Goal: Task Accomplishment & Management: Complete application form

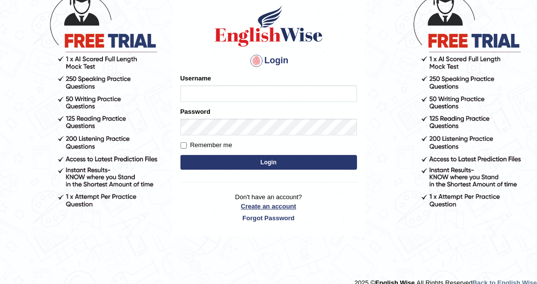
click at [258, 204] on link "Create an account" at bounding box center [268, 205] width 176 height 9
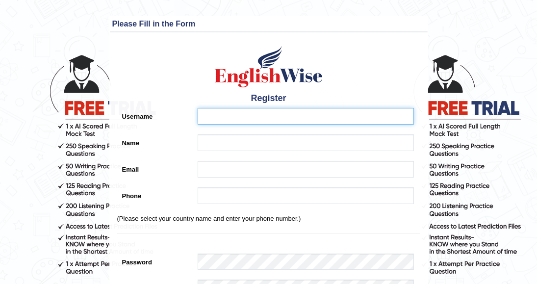
click at [231, 114] on input "Username" at bounding box center [305, 116] width 216 height 17
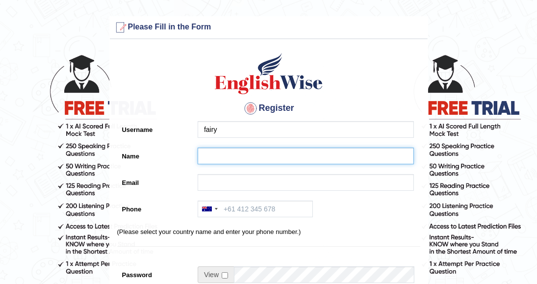
click at [209, 158] on input "Name" at bounding box center [305, 156] width 216 height 17
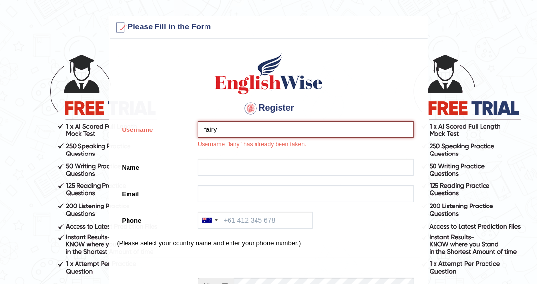
click at [227, 132] on input "fairy" at bounding box center [305, 129] width 216 height 17
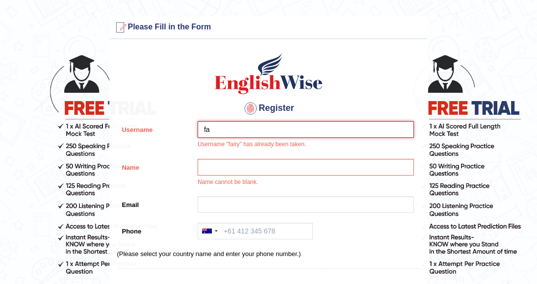
type input "f"
type input "n"
type input "Nabila"
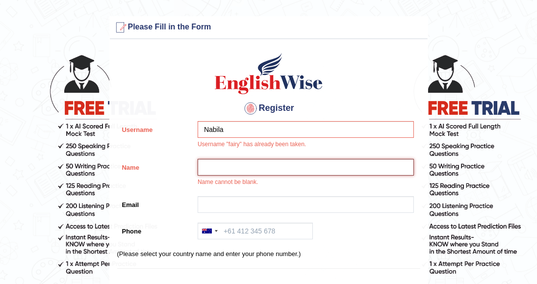
click at [224, 163] on input "Name" at bounding box center [305, 167] width 216 height 17
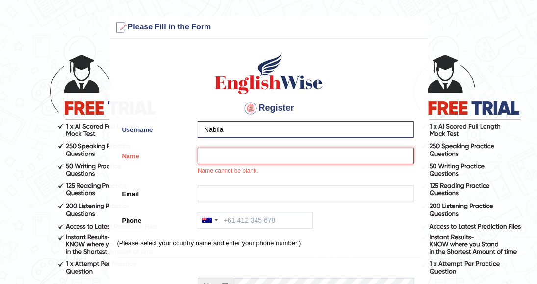
type input "B"
type input "[PERSON_NAME]"
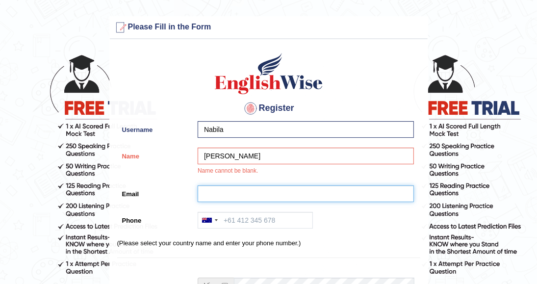
click at [213, 199] on input "Email" at bounding box center [305, 193] width 216 height 17
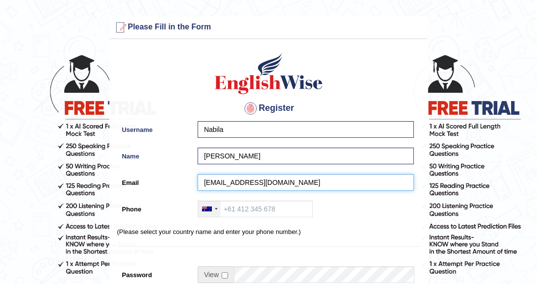
type input "samkhan191181@gmail.com"
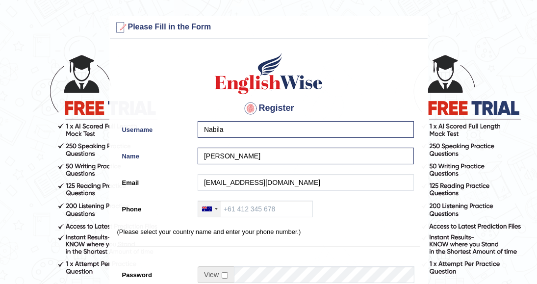
click at [218, 208] on div at bounding box center [209, 209] width 23 height 16
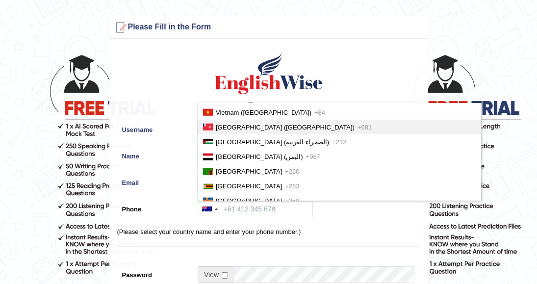
drag, startPoint x: 536, startPoint y: 73, endPoint x: 536, endPoint y: 77, distance: 4.9
click at [536, 77] on main "Please fix the following errors: Please Fill in the Form Register Username Nabi…" at bounding box center [268, 273] width 537 height 546
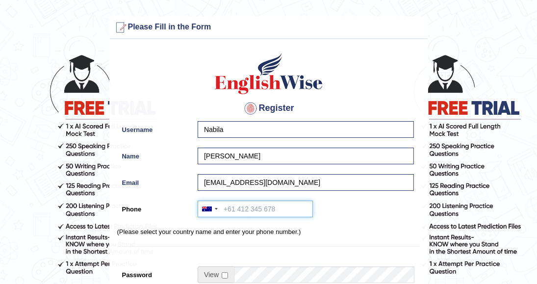
click at [228, 210] on input "Phone" at bounding box center [254, 208] width 115 height 17
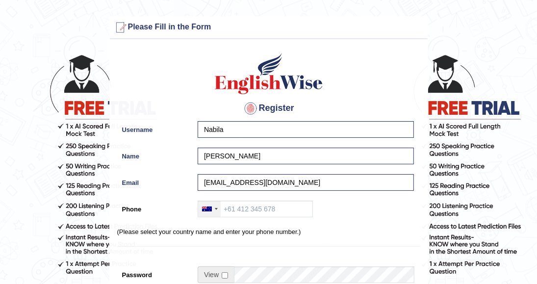
click at [217, 209] on div at bounding box center [209, 209] width 23 height 16
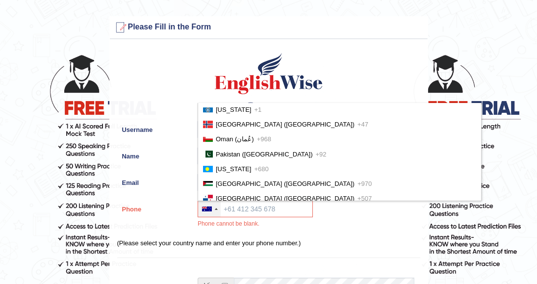
scroll to position [2437, 0]
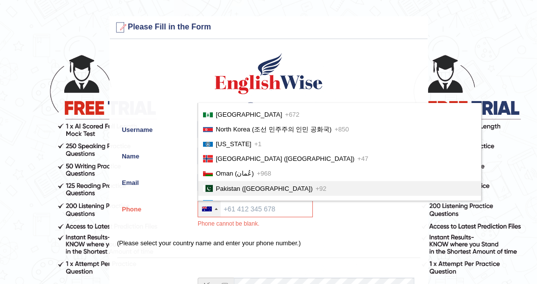
click at [231, 185] on span "Pakistan (‫پاکستان‬‎)" at bounding box center [264, 188] width 97 height 7
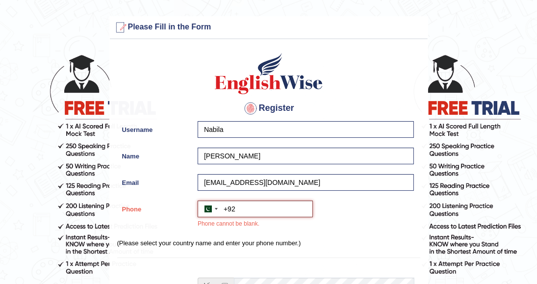
click at [239, 211] on input "+92" at bounding box center [254, 208] width 115 height 17
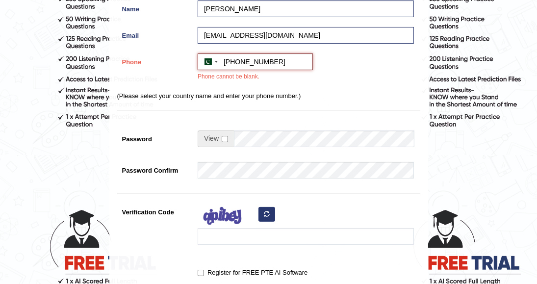
scroll to position [149, 0]
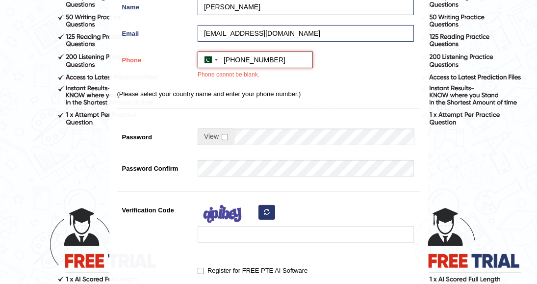
type input "+9203229709097"
click at [225, 135] on input "checkbox" at bounding box center [225, 137] width 6 height 6
checkbox input "true"
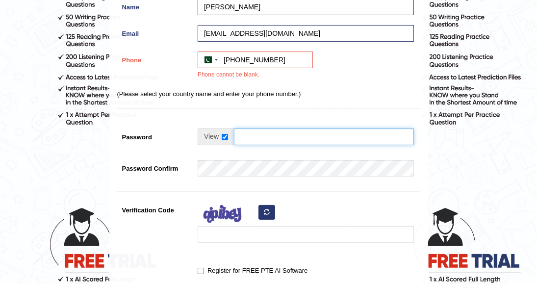
click at [241, 137] on input "Password" at bounding box center [324, 136] width 180 height 17
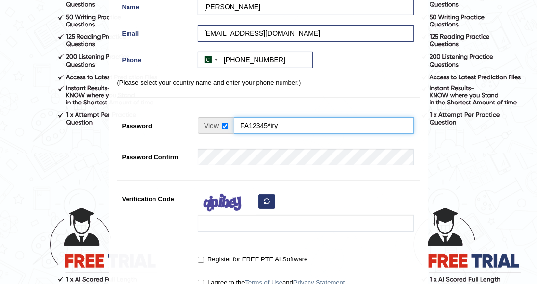
type input "FA12345*iry"
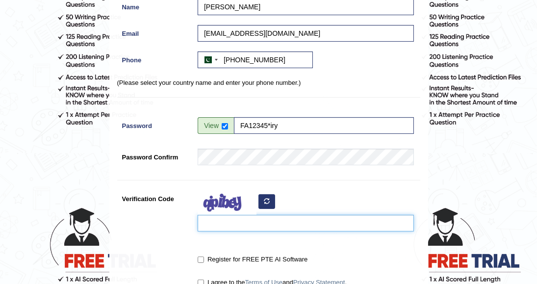
click at [218, 222] on input "Verification Code" at bounding box center [305, 223] width 216 height 17
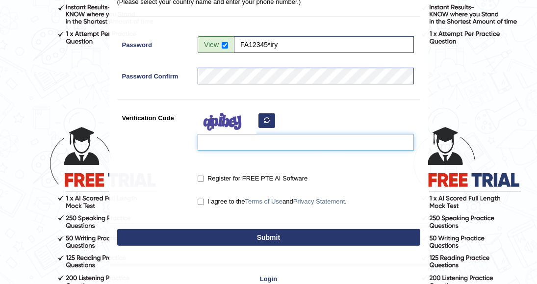
scroll to position [233, 0]
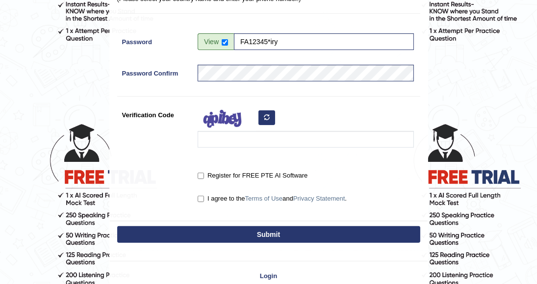
click at [196, 198] on div "I agree to the Terms of Use and Privacy Statement ." at bounding box center [303, 199] width 221 height 18
click at [199, 200] on input "I agree to the Terms of Use and Privacy Statement ." at bounding box center [200, 199] width 6 height 6
checkbox input "true"
click at [202, 174] on input "Register for FREE PTE AI Software" at bounding box center [200, 175] width 6 height 6
checkbox input "true"
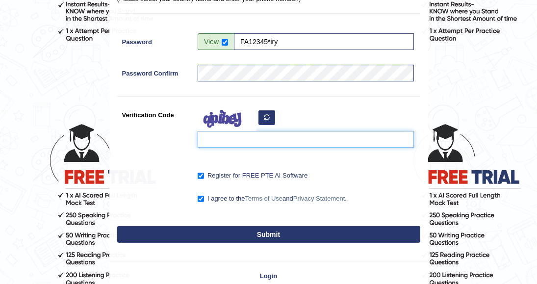
click at [202, 137] on input "Verification Code" at bounding box center [305, 139] width 216 height 17
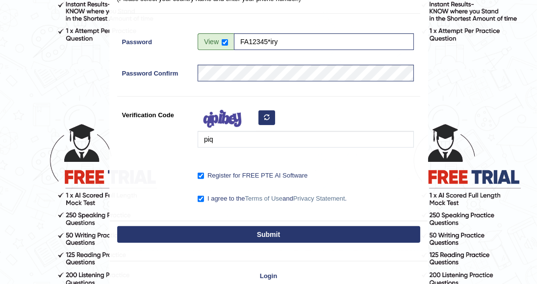
click at [230, 156] on div "Register Username Nabila Name Nabila Asim Email samkhan191181@gmail.com Phone A…" at bounding box center [269, 15] width 318 height 409
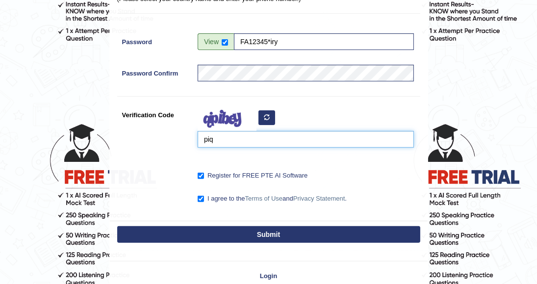
click at [219, 143] on input "piq" at bounding box center [305, 139] width 216 height 17
type input "piqidi"
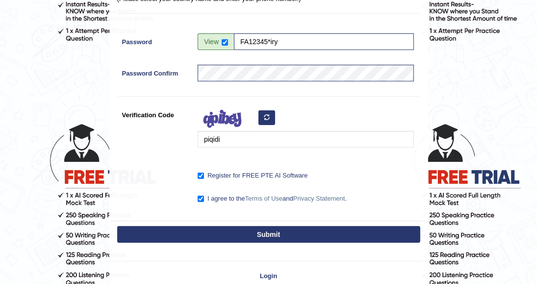
click at [266, 238] on button "Submit" at bounding box center [268, 234] width 303 height 17
type input "+923229709097"
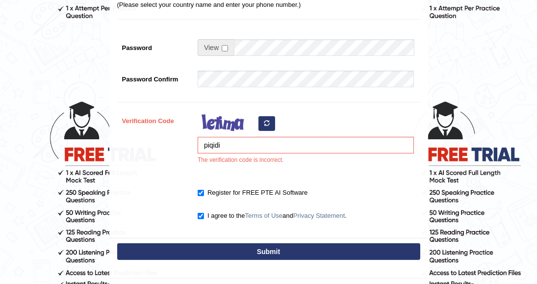
scroll to position [262, 0]
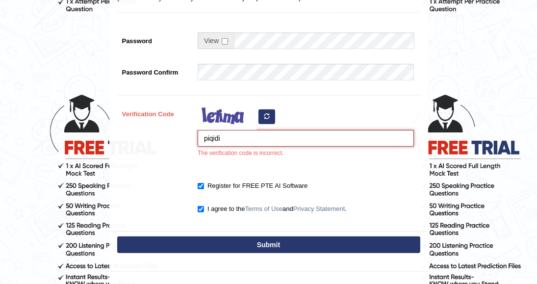
click at [204, 137] on input "piqidi" at bounding box center [305, 138] width 216 height 17
click at [207, 137] on input "piqidi" at bounding box center [305, 138] width 216 height 17
type input "riqidi"
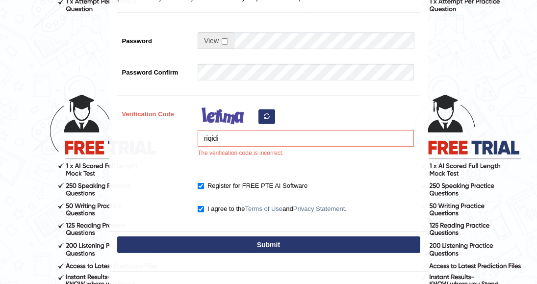
click at [292, 248] on button "Submit" at bounding box center [268, 244] width 303 height 17
type input "+923229709097"
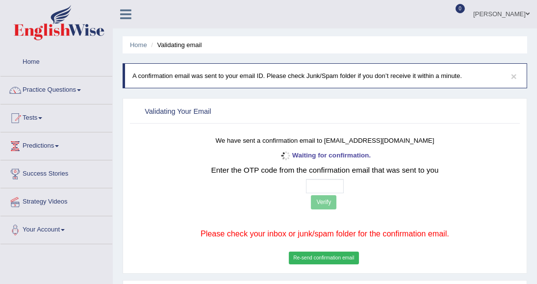
click at [401, 260] on div "Waiting for confirmation. Enter the OTP code from the confirmation email that w…" at bounding box center [325, 207] width 320 height 117
click at [327, 182] on input "text" at bounding box center [325, 186] width 38 height 14
paste input "8 0 9 9"
type input "8 0 9 9"
click at [323, 206] on button "Verify" at bounding box center [323, 202] width 25 height 14
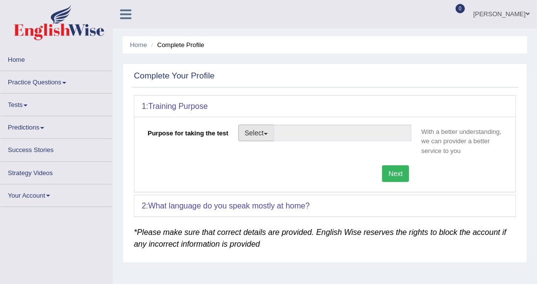
click at [268, 134] on button "Select" at bounding box center [256, 132] width 36 height 17
click at [267, 134] on button "Select" at bounding box center [256, 132] width 36 height 17
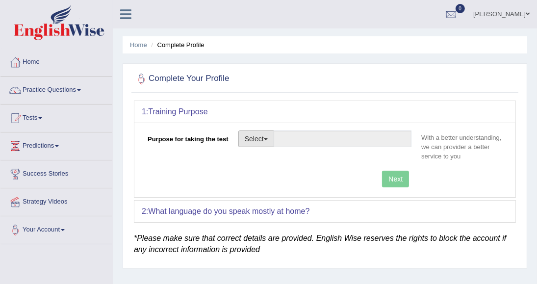
click at [261, 138] on button "Select" at bounding box center [256, 138] width 36 height 17
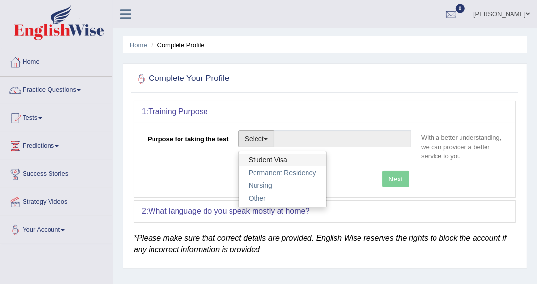
click at [268, 159] on link "Student Visa" at bounding box center [282, 159] width 87 height 13
type input "Student Visa"
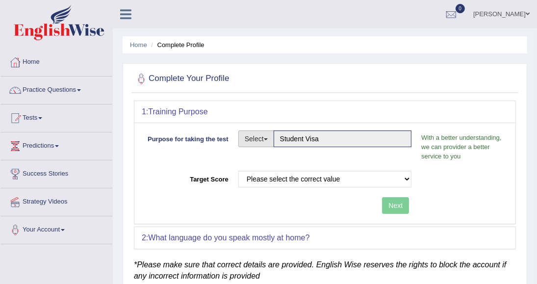
click at [268, 138] on span "button" at bounding box center [266, 139] width 4 height 2
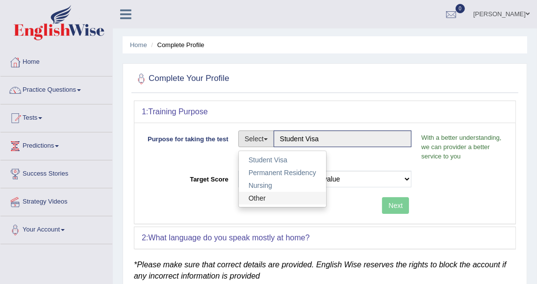
click at [264, 202] on link "Other" at bounding box center [282, 198] width 87 height 13
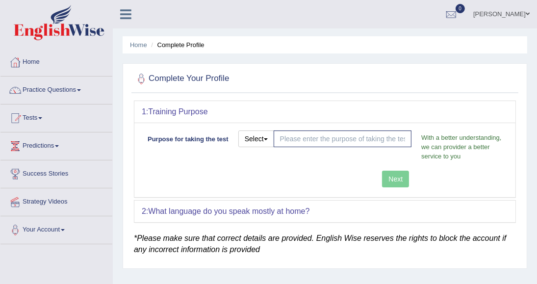
click at [317, 214] on div "2: What language do you speak mostly at home?" at bounding box center [324, 211] width 381 height 22
click at [312, 211] on div "2: What language do you speak mostly at home?" at bounding box center [324, 211] width 381 height 22
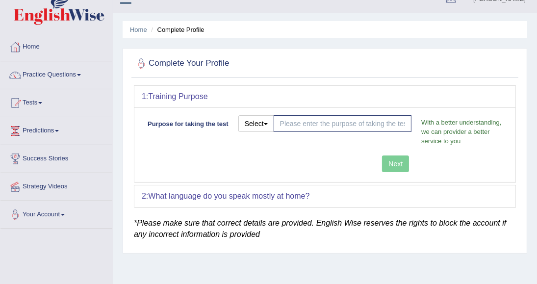
scroll to position [11, 0]
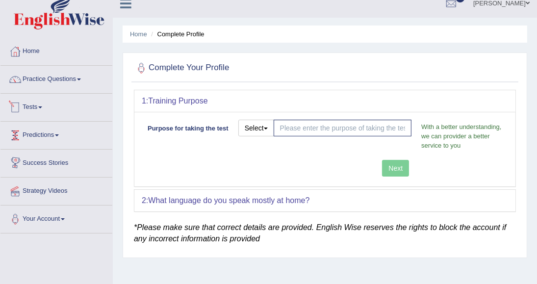
click at [36, 105] on link "Tests" at bounding box center [56, 106] width 112 height 25
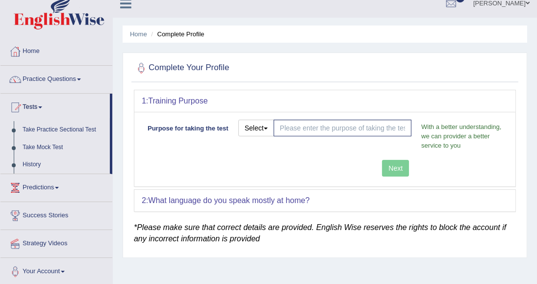
click at [399, 169] on div "Next" at bounding box center [279, 169] width 274 height 19
click at [272, 128] on button "Select" at bounding box center [256, 128] width 36 height 17
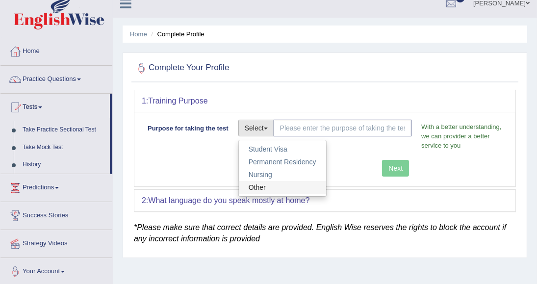
click at [277, 183] on link "Other" at bounding box center [282, 187] width 87 height 13
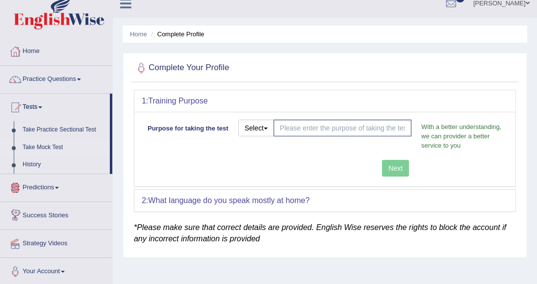
click at [45, 150] on link "Take Mock Test" at bounding box center [64, 148] width 92 height 18
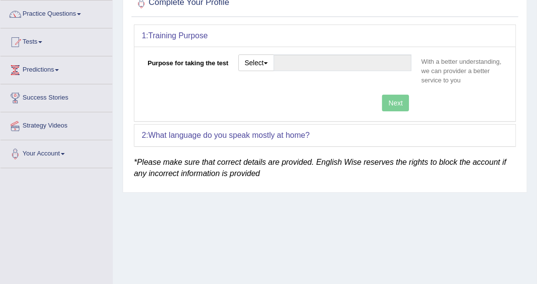
scroll to position [67, 0]
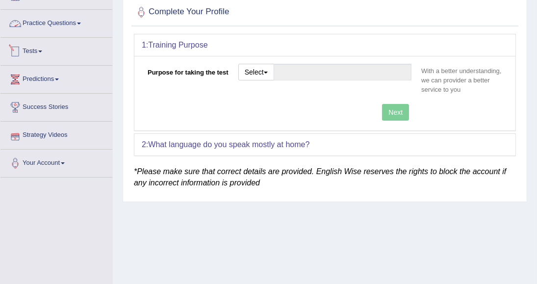
click at [38, 54] on link "Tests" at bounding box center [56, 50] width 112 height 25
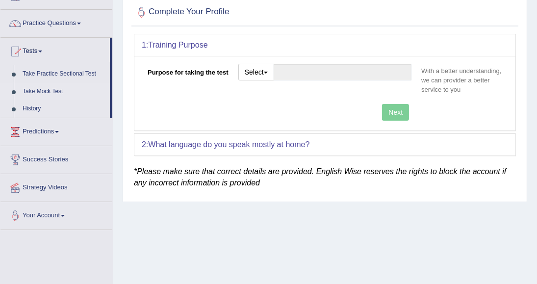
click at [44, 94] on link "Take Mock Test" at bounding box center [64, 92] width 92 height 18
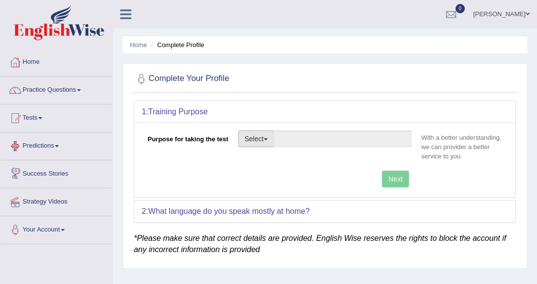
click at [265, 138] on button "Select" at bounding box center [256, 138] width 36 height 17
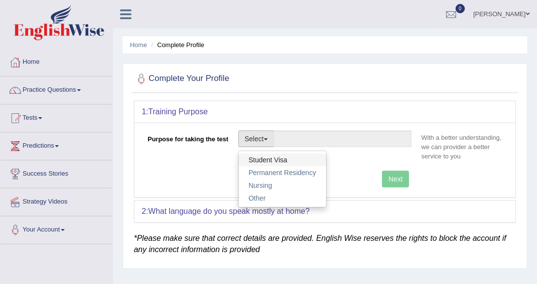
click at [268, 163] on link "Student Visa" at bounding box center [282, 159] width 87 height 13
type input "Student Visa"
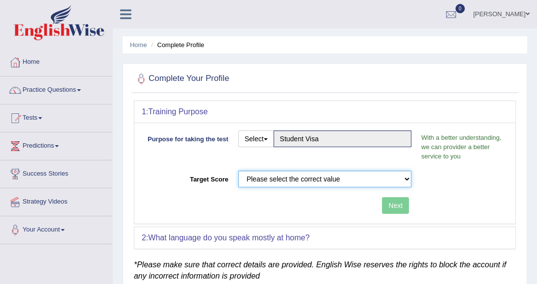
click at [404, 180] on select "Please select the correct value 50 (6 bands) 58 (6.5 bands) 65 (7 bands) 79 (8 …" at bounding box center [324, 179] width 173 height 17
select select "79"
click at [238, 171] on select "Please select the correct value 50 (6 bands) 58 (6.5 bands) 65 (7 bands) 79 (8 …" at bounding box center [324, 179] width 173 height 17
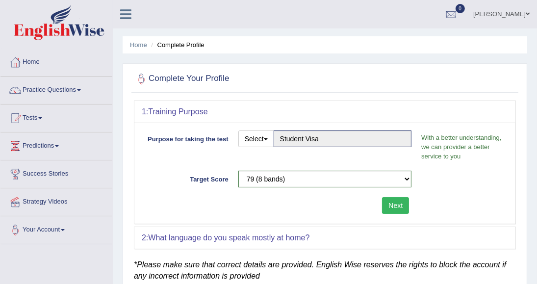
click at [392, 210] on button "Next" at bounding box center [395, 205] width 27 height 17
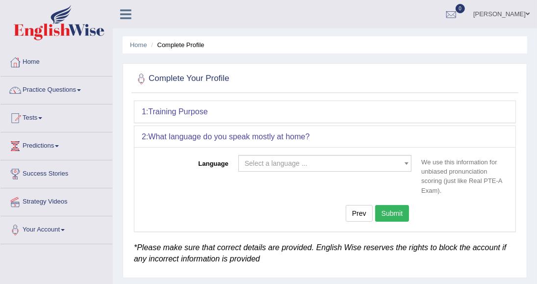
click at [405, 164] on span at bounding box center [406, 163] width 10 height 16
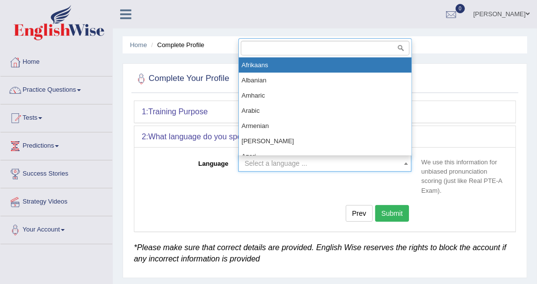
click at [259, 43] on input "search" at bounding box center [325, 48] width 169 height 14
click at [252, 52] on input "search" at bounding box center [325, 48] width 169 height 14
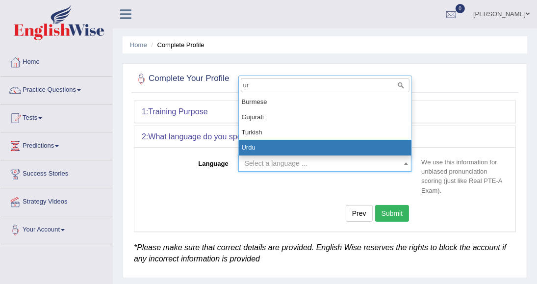
type input "ur"
select select "Urdu"
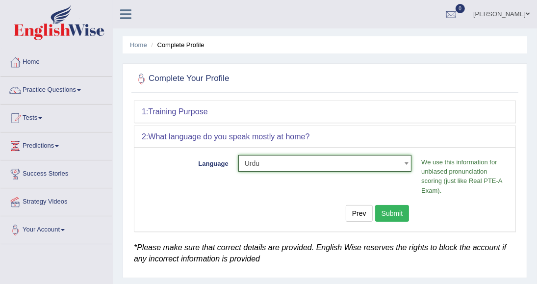
click at [391, 211] on button "Submit" at bounding box center [392, 213] width 34 height 17
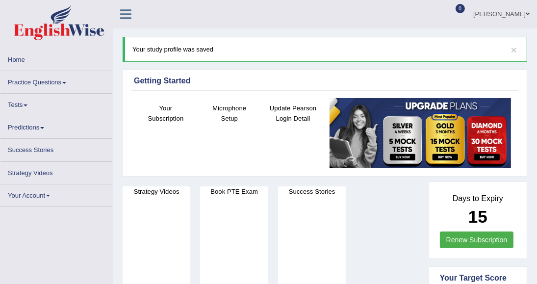
drag, startPoint x: 536, startPoint y: 52, endPoint x: 537, endPoint y: 70, distance: 17.7
click at [536, 70] on html "Toggle navigation Home Practice Questions Speaking Practice Read Aloud Repeat S…" at bounding box center [268, 142] width 537 height 284
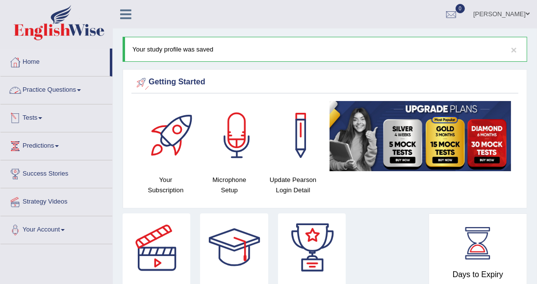
click at [49, 122] on link "Tests" at bounding box center [56, 116] width 112 height 25
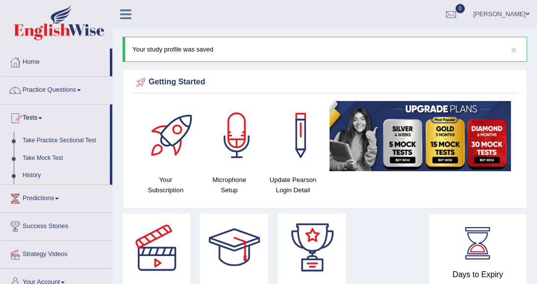
click at [56, 159] on link "Take Mock Test" at bounding box center [64, 158] width 92 height 18
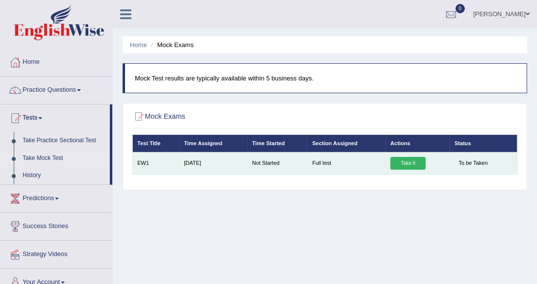
click at [411, 165] on link "Take it" at bounding box center [407, 163] width 35 height 13
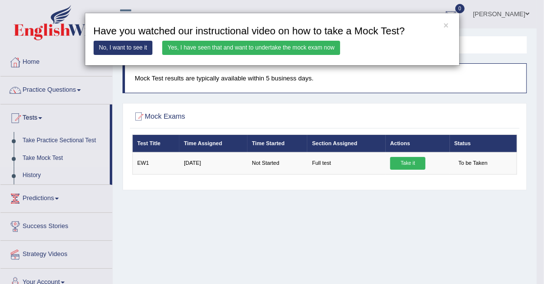
click at [210, 50] on link "Yes, I have seen that and want to undertake the mock exam now" at bounding box center [251, 48] width 178 height 14
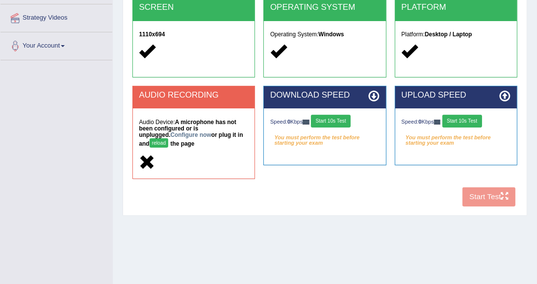
scroll to position [184, 0]
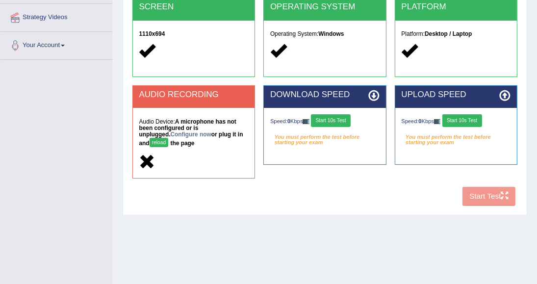
click at [491, 197] on div "COOKIES Cookies Enabled JAVASCRIPT Javascript Enabled BROWSER Browser: Chrome S…" at bounding box center [324, 60] width 389 height 300
click at [169, 138] on button "reload" at bounding box center [158, 142] width 19 height 9
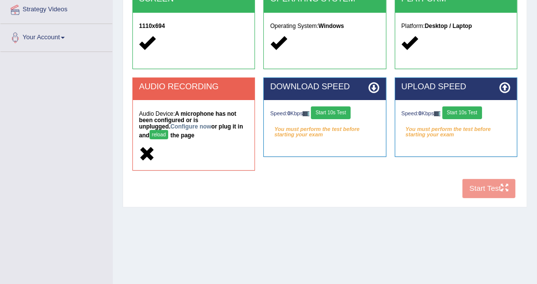
scroll to position [192, 0]
click at [171, 127] on link "Configure now" at bounding box center [191, 126] width 41 height 7
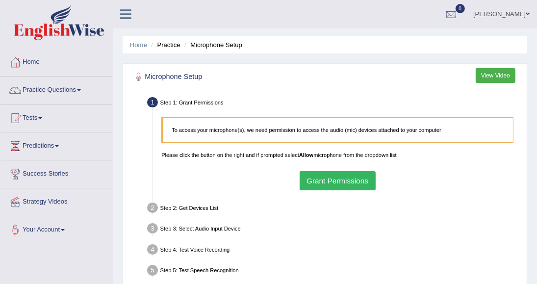
click at [332, 180] on button "Grant Permissions" at bounding box center [337, 180] width 76 height 19
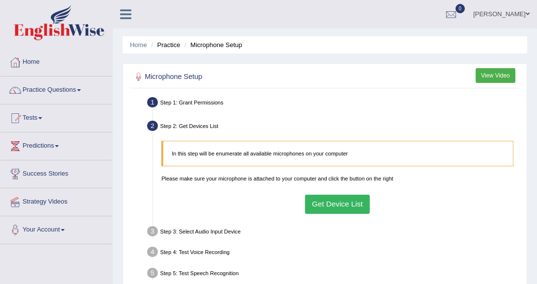
click at [341, 206] on button "Get Device List" at bounding box center [337, 204] width 65 height 19
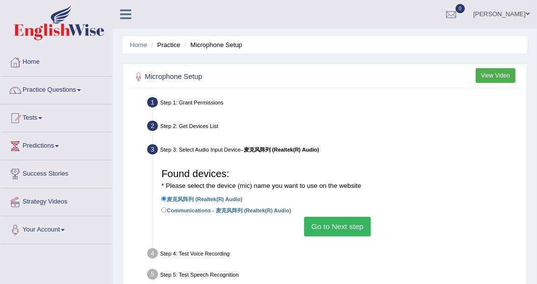
click at [335, 230] on button "Go to Next step" at bounding box center [337, 226] width 66 height 19
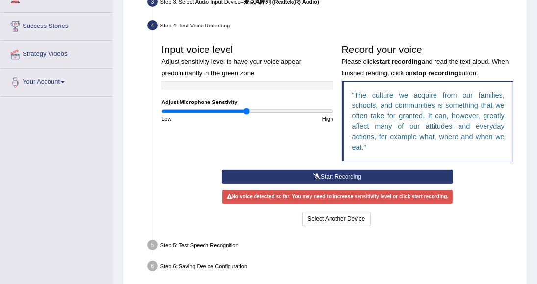
scroll to position [163, 0]
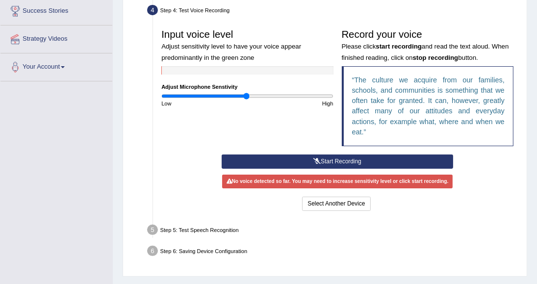
click at [316, 163] on icon at bounding box center [316, 161] width 7 height 6
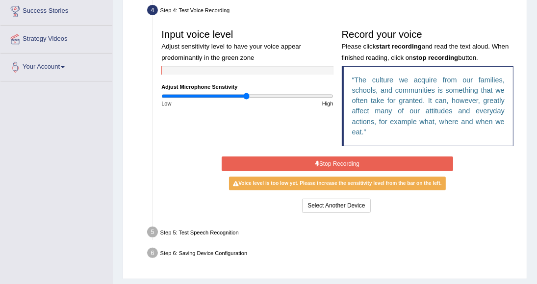
click at [328, 167] on button "Stop Recording" at bounding box center [338, 163] width 232 height 14
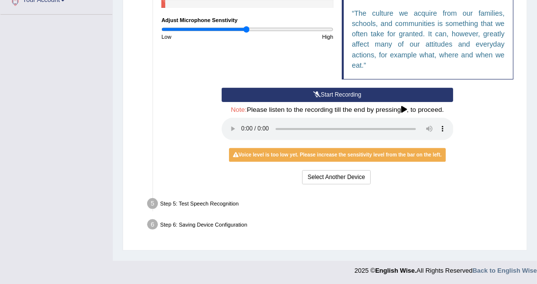
scroll to position [230, 0]
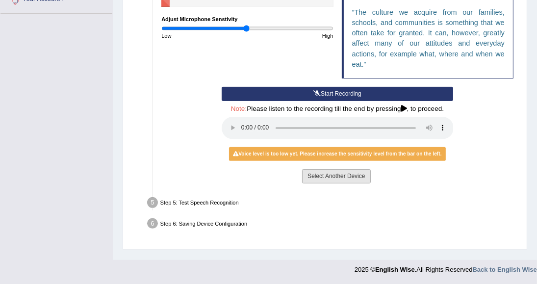
click at [329, 179] on button "Select Another Device" at bounding box center [336, 176] width 68 height 14
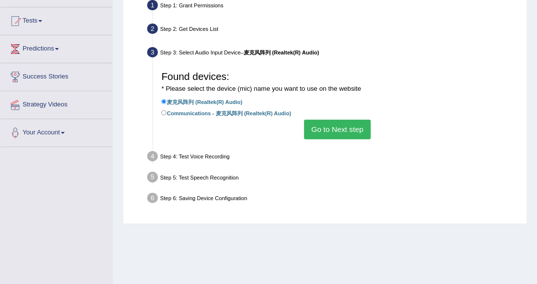
scroll to position [86, 0]
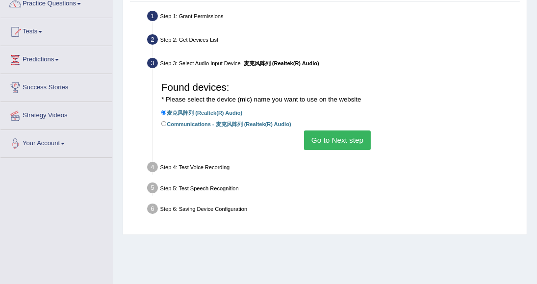
click at [322, 140] on button "Go to Next step" at bounding box center [337, 139] width 66 height 19
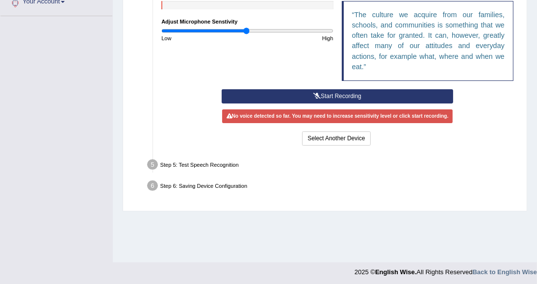
scroll to position [230, 0]
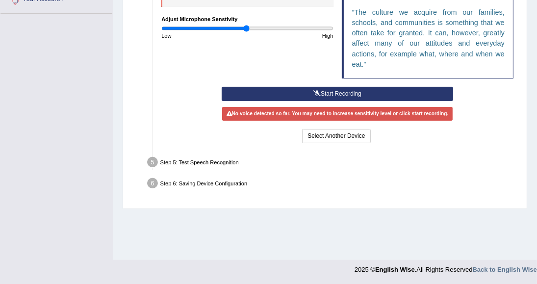
click at [325, 95] on button "Start Recording" at bounding box center [338, 94] width 232 height 14
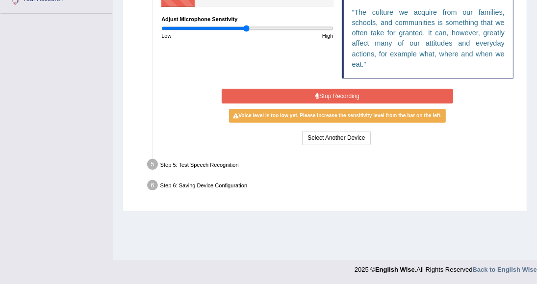
click at [325, 95] on button "Stop Recording" at bounding box center [338, 96] width 232 height 14
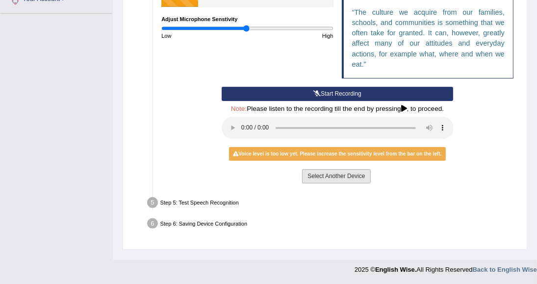
click at [333, 179] on button "Select Another Device" at bounding box center [336, 176] width 68 height 14
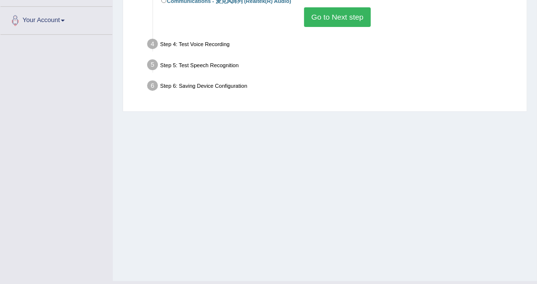
scroll to position [41, 0]
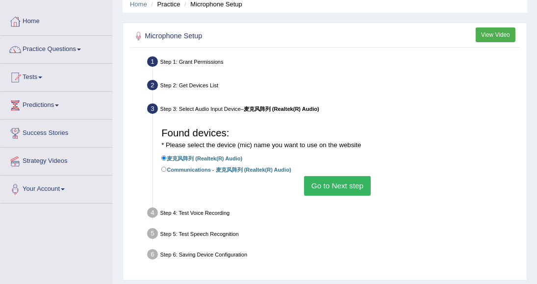
click at [333, 177] on button "Go to Next step" at bounding box center [337, 185] width 66 height 19
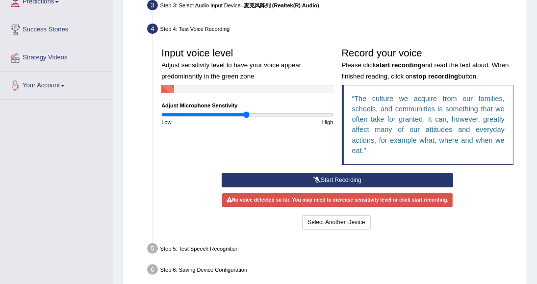
scroll to position [230, 0]
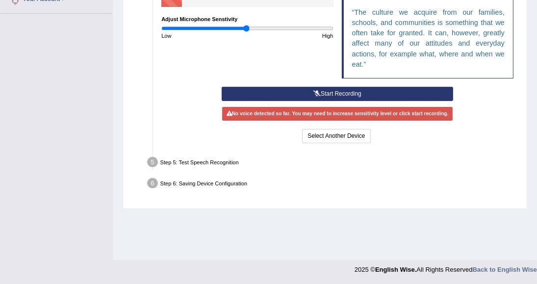
click at [188, 162] on div "Step 5: Test Speech Recognition" at bounding box center [333, 163] width 379 height 18
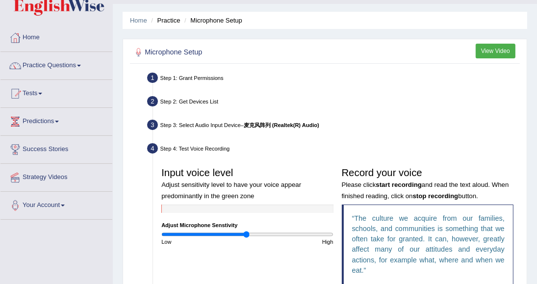
scroll to position [31, 0]
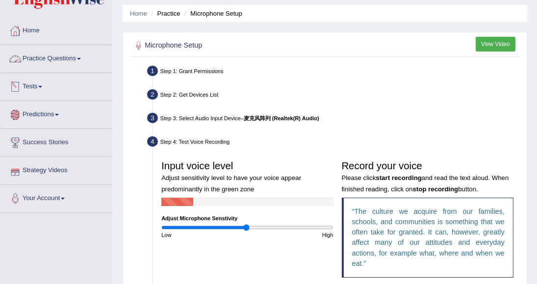
click at [33, 91] on link "Tests" at bounding box center [56, 85] width 112 height 25
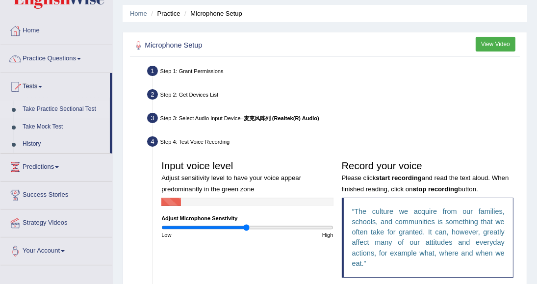
click at [39, 113] on link "Take Practice Sectional Test" at bounding box center [64, 109] width 92 height 18
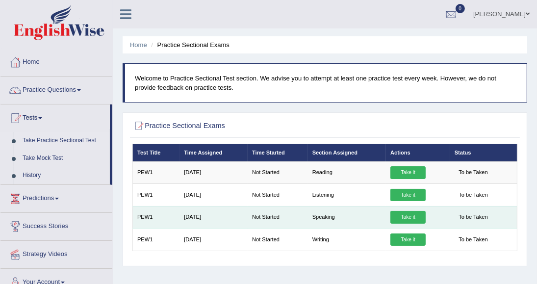
click at [401, 218] on link "Take it" at bounding box center [407, 217] width 35 height 13
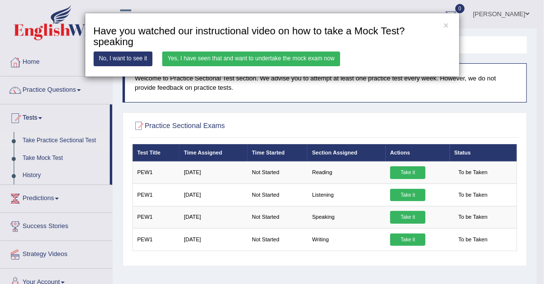
click at [190, 59] on link "Yes, I have seen that and want to undertake the mock exam now" at bounding box center [251, 58] width 178 height 14
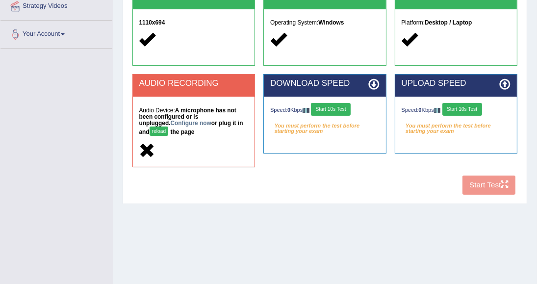
scroll to position [210, 0]
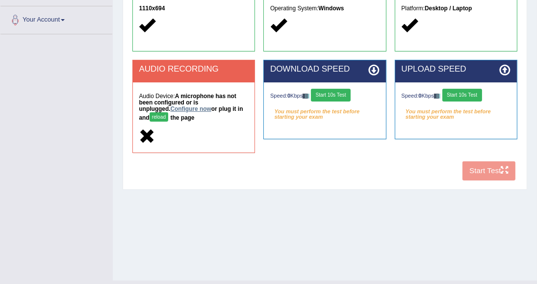
click at [171, 110] on link "Configure now" at bounding box center [191, 108] width 41 height 7
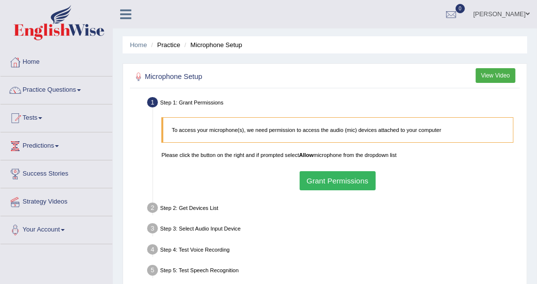
click at [493, 79] on button "View Video" at bounding box center [495, 75] width 40 height 14
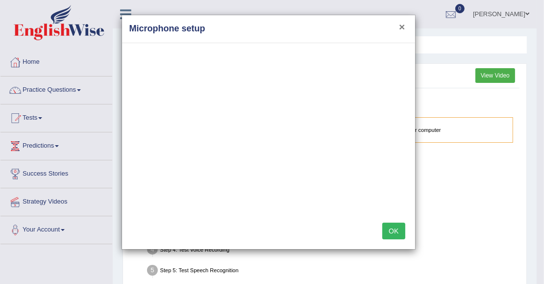
click at [402, 24] on button "×" at bounding box center [402, 27] width 6 height 10
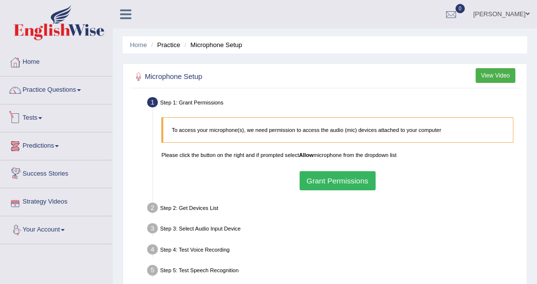
click at [49, 119] on link "Tests" at bounding box center [56, 116] width 112 height 25
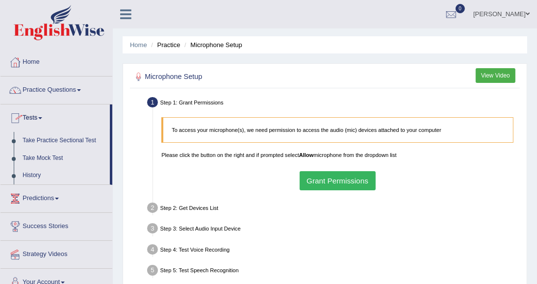
click at [58, 203] on link "Predictions" at bounding box center [56, 197] width 112 height 25
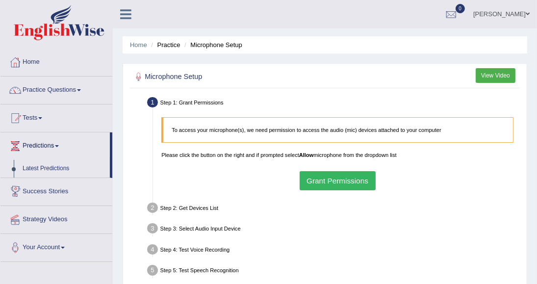
click at [58, 202] on li "Success Stories" at bounding box center [56, 192] width 112 height 28
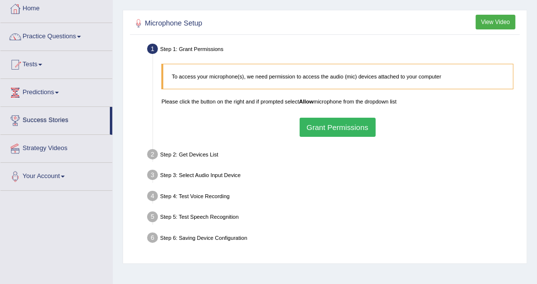
scroll to position [49, 0]
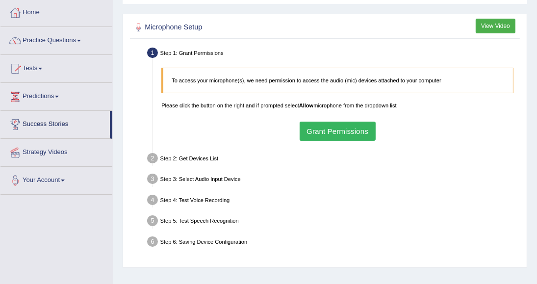
click at [309, 109] on div "To access your microphone(s), we need permission to access the audio (mic) devi…" at bounding box center [337, 104] width 360 height 82
click at [309, 106] on b "Allow" at bounding box center [306, 105] width 14 height 6
click at [320, 132] on button "Grant Permissions" at bounding box center [337, 131] width 76 height 19
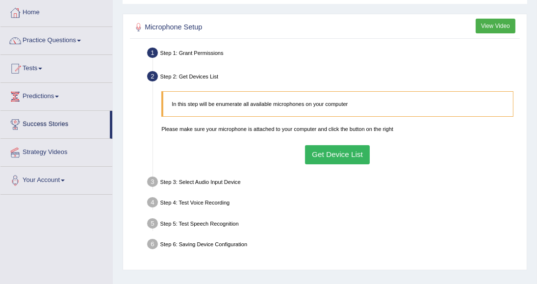
click at [327, 155] on button "Get Device List" at bounding box center [337, 154] width 65 height 19
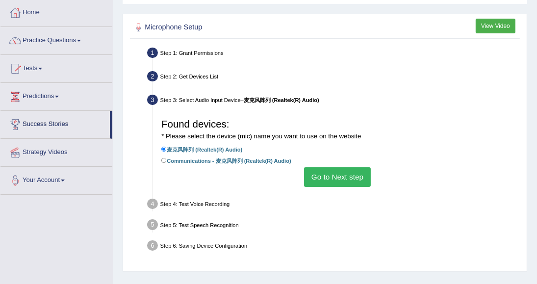
click at [331, 177] on button "Go to Next step" at bounding box center [337, 176] width 66 height 19
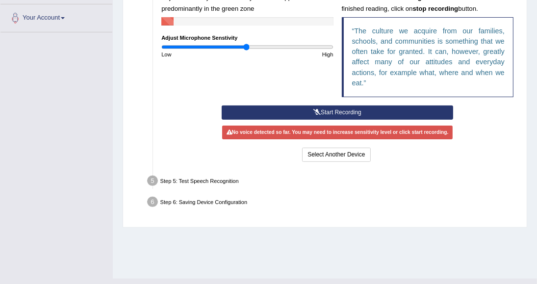
scroll to position [219, 0]
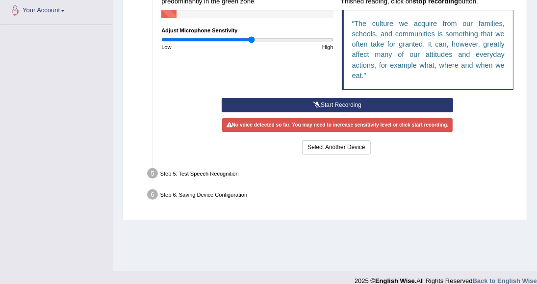
drag, startPoint x: 242, startPoint y: 38, endPoint x: 251, endPoint y: 50, distance: 15.4
type input "1.06"
click at [251, 43] on input "range" at bounding box center [247, 39] width 172 height 7
click at [322, 105] on button "Start Recording" at bounding box center [338, 105] width 232 height 14
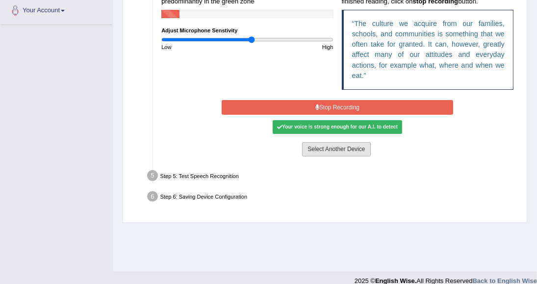
click at [343, 149] on button "Select Another Device" at bounding box center [336, 149] width 68 height 14
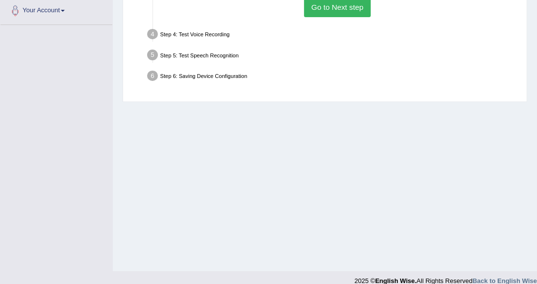
click at [335, 10] on button "Go to Next step" at bounding box center [337, 7] width 66 height 19
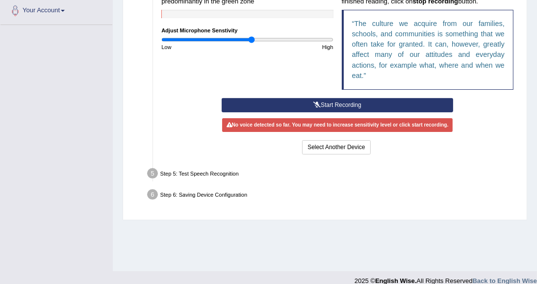
click at [336, 104] on button "Start Recording" at bounding box center [338, 105] width 232 height 14
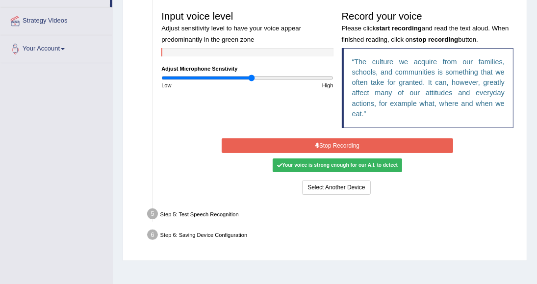
scroll to position [160, 0]
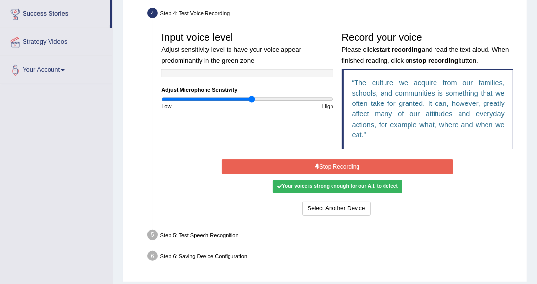
click at [204, 236] on div "Step 5: Test Speech Recognition" at bounding box center [333, 236] width 379 height 18
click at [205, 236] on div "Step 5: Test Speech Recognition" at bounding box center [333, 236] width 379 height 18
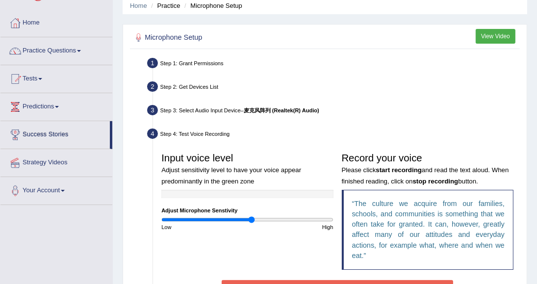
scroll to position [28, 0]
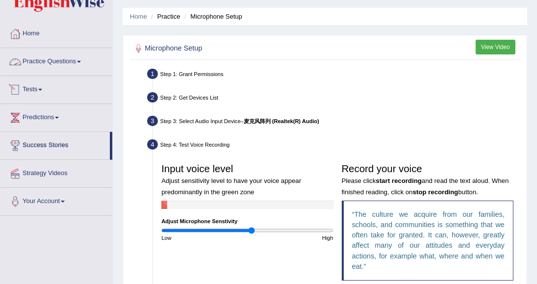
click at [41, 89] on link "Tests" at bounding box center [56, 88] width 112 height 25
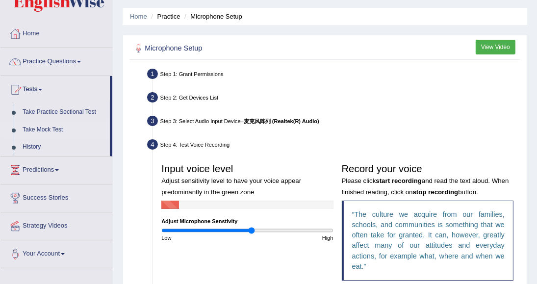
click at [42, 130] on link "Take Mock Test" at bounding box center [64, 130] width 92 height 18
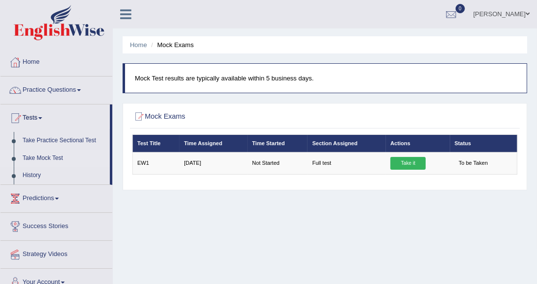
click at [412, 170] on td "Take it" at bounding box center [418, 163] width 64 height 22
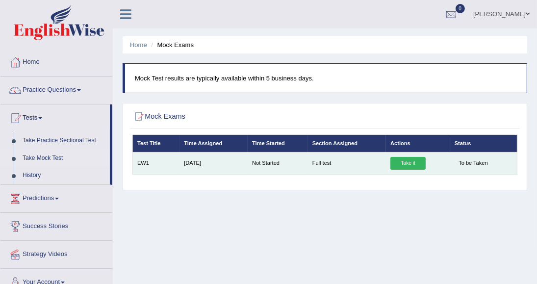
click at [403, 163] on link "Take it" at bounding box center [407, 163] width 35 height 13
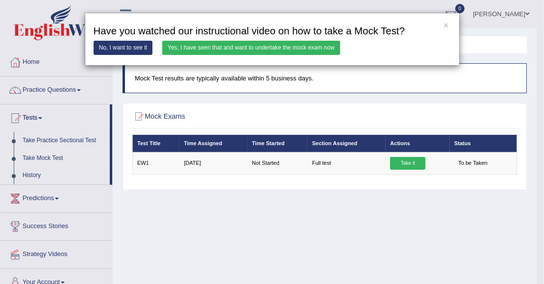
click at [122, 49] on link "No, I want to see it" at bounding box center [123, 48] width 59 height 14
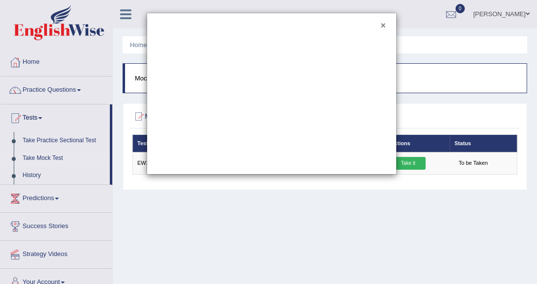
click at [385, 25] on button "×" at bounding box center [382, 26] width 5 height 9
